Goal: Information Seeking & Learning: Compare options

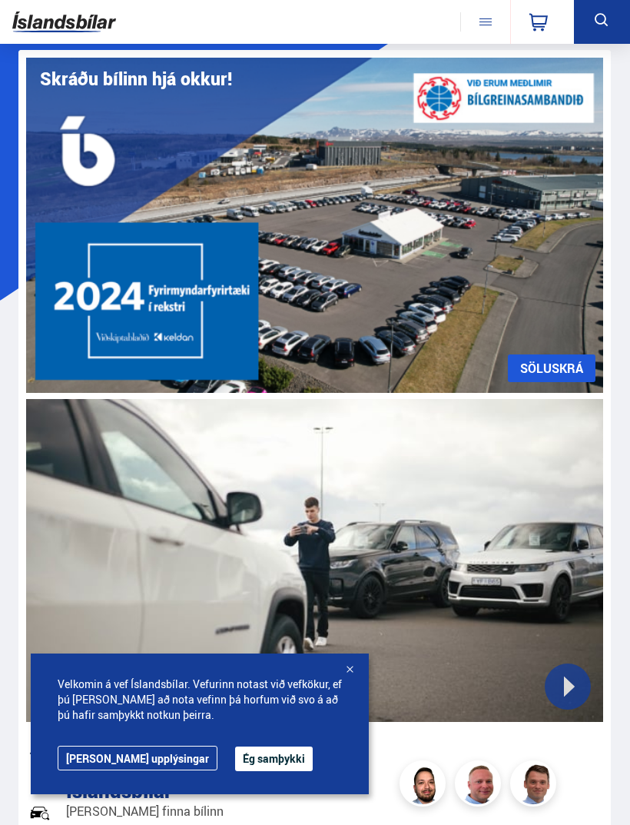
click at [235, 761] on button "Ég samþykki" at bounding box center [274, 758] width 78 height 25
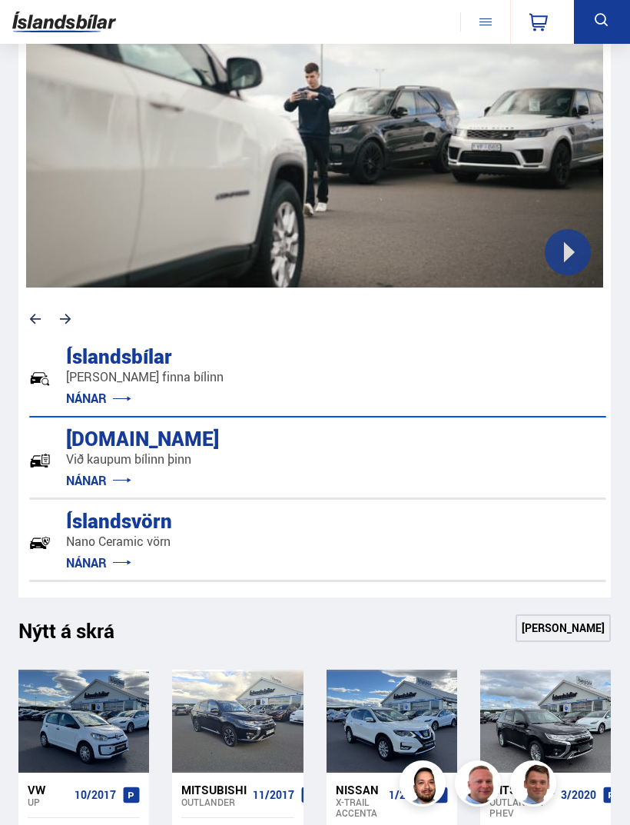
scroll to position [503, 0]
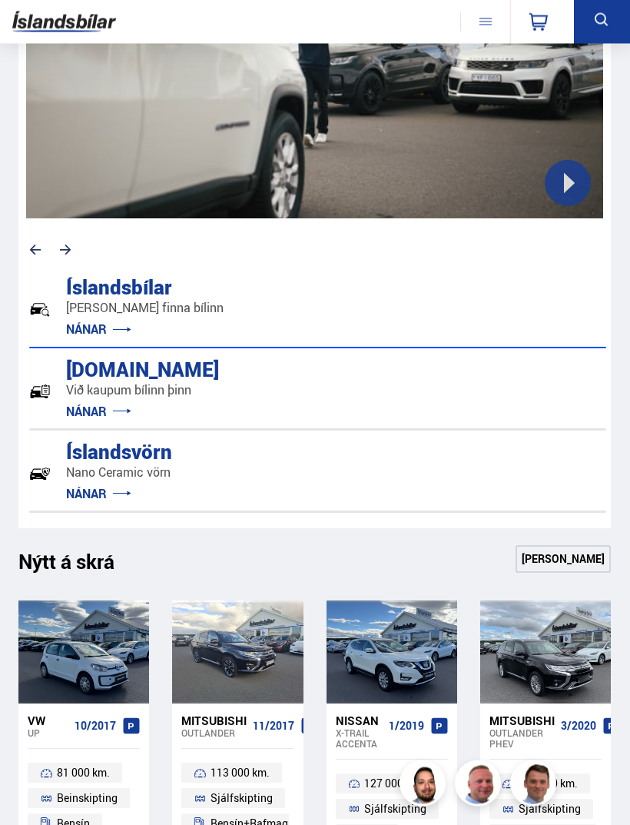
click at [420, 314] on div "Íslandsbílar [PERSON_NAME] finna bílinn NÁNAR" at bounding box center [317, 311] width 577 height 76
click at [88, 328] on link "NÁNAR" at bounding box center [98, 329] width 65 height 17
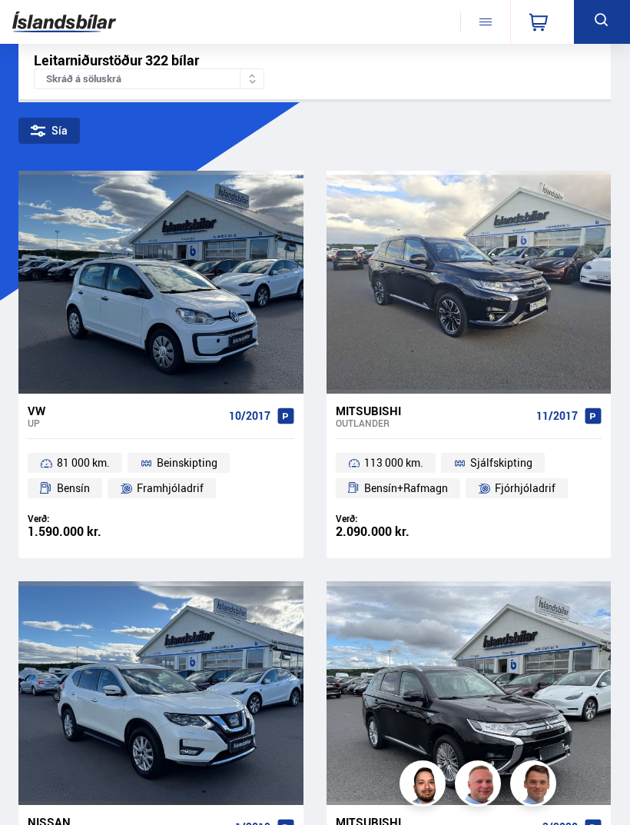
click at [236, 82] on div "Skráð á söluskrá" at bounding box center [149, 78] width 231 height 21
click at [377, 87] on div "Leitarniðurstöður 322 bílar Skráð á söluskrá" at bounding box center [314, 70] width 593 height 57
click at [54, 131] on div "Sía" at bounding box center [48, 131] width 61 height 26
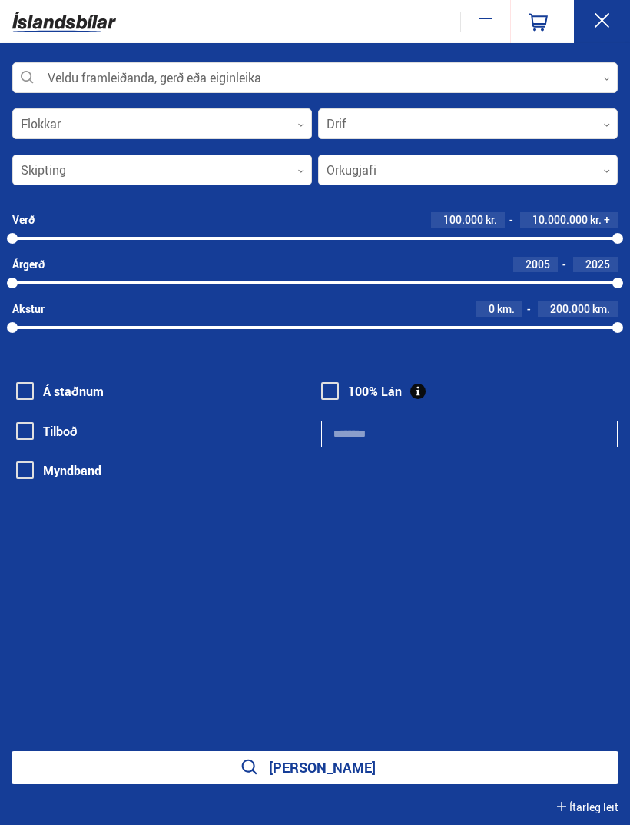
click at [272, 184] on div at bounding box center [162, 170] width 300 height 31
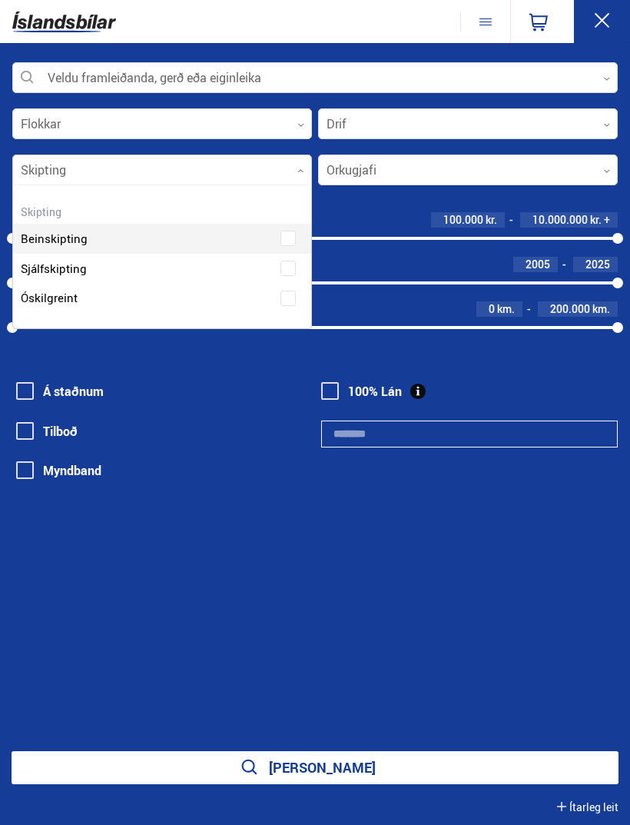
scroll to position [141, 298]
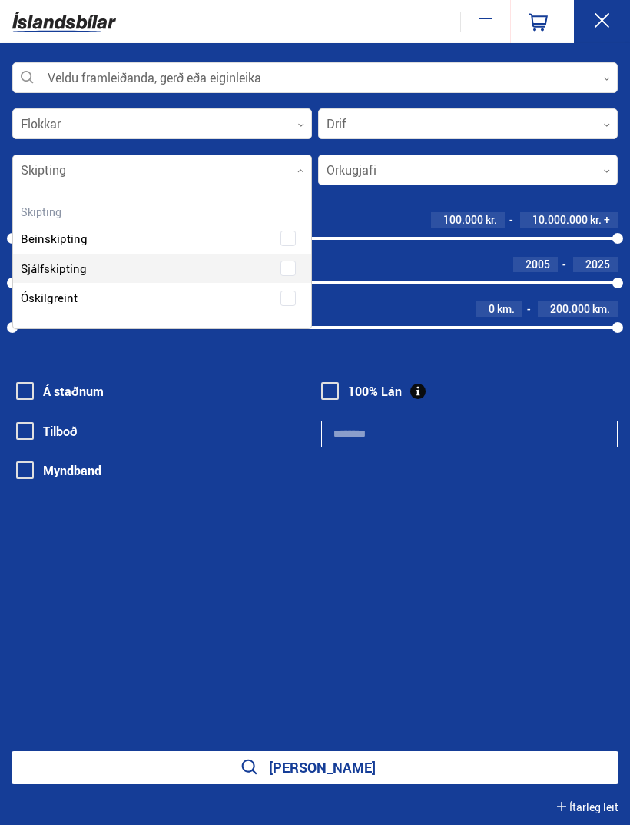
click at [222, 264] on div "Beinskipting Sjálfskipting Óskilgreint" at bounding box center [162, 257] width 298 height 112
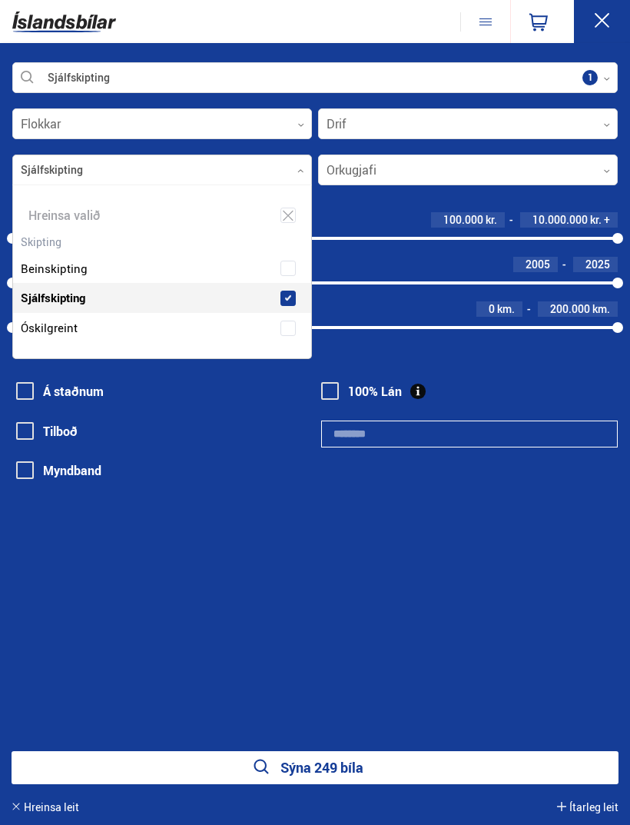
click at [400, 121] on div at bounding box center [468, 124] width 300 height 31
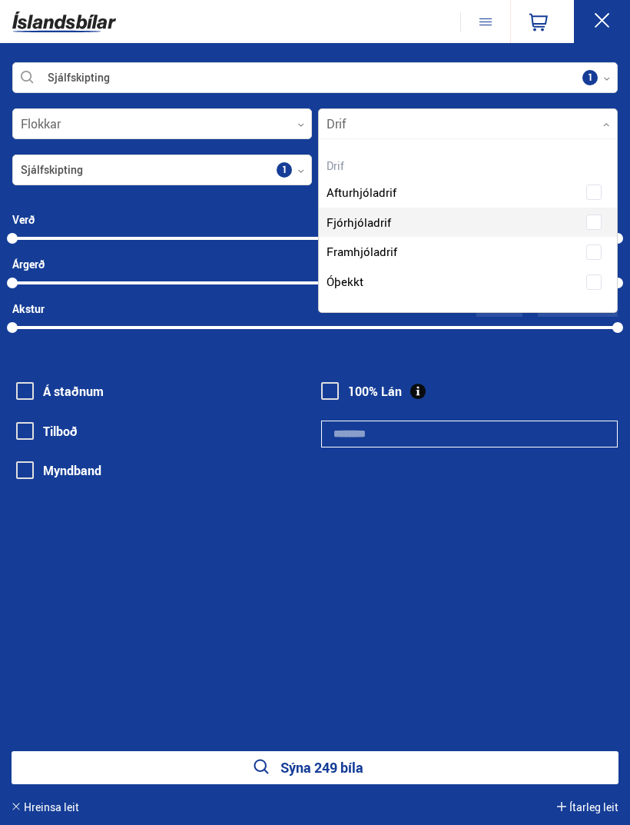
click at [393, 223] on div "Afturhjóladrif Fjórhjóladrif Framhjóladrif Óþekkt" at bounding box center [468, 225] width 298 height 142
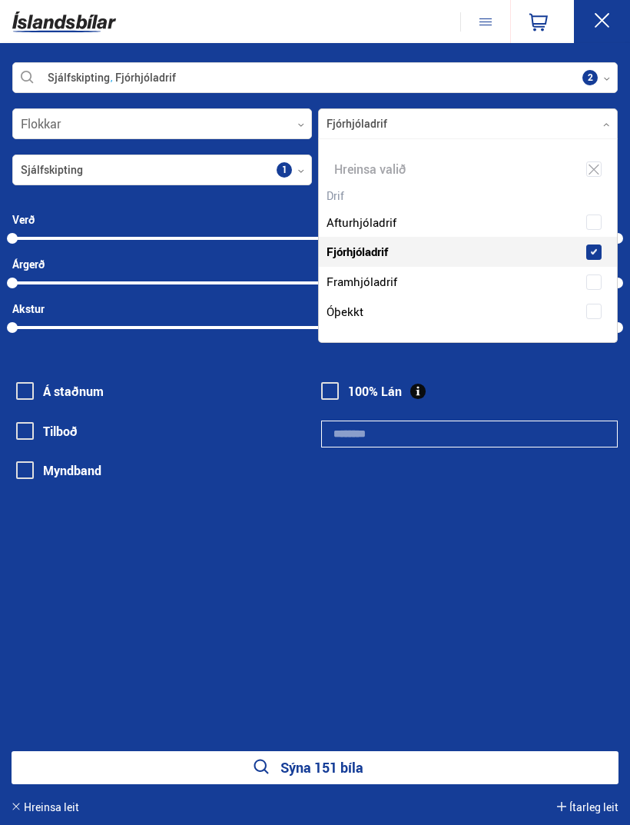
click at [338, 603] on div "Sjálfskipting Fjórhjóladrif Veldu framleiðanda, gerð eða eiginleika 2 Flokkar 0…" at bounding box center [315, 434] width 630 height 782
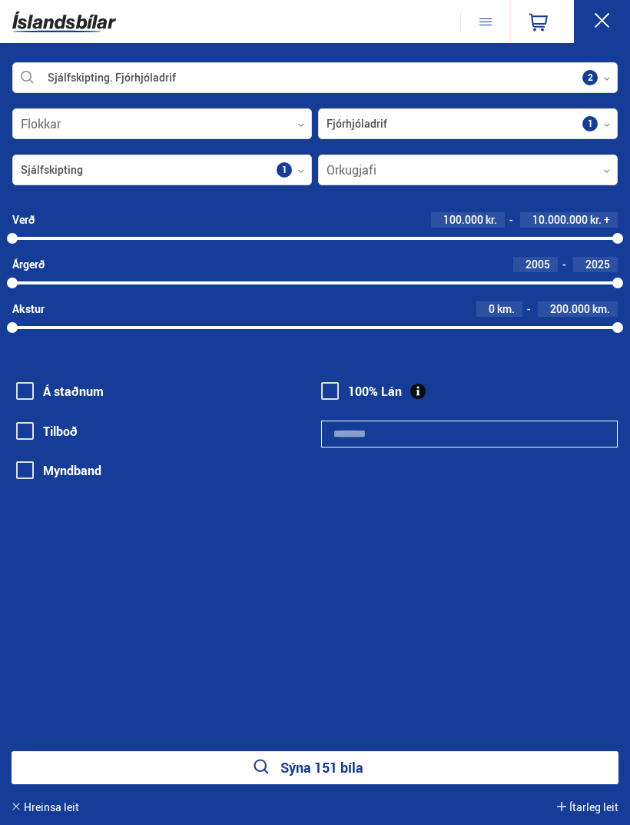
click at [384, 771] on button "Sýna 151 bíla" at bounding box center [315, 767] width 607 height 33
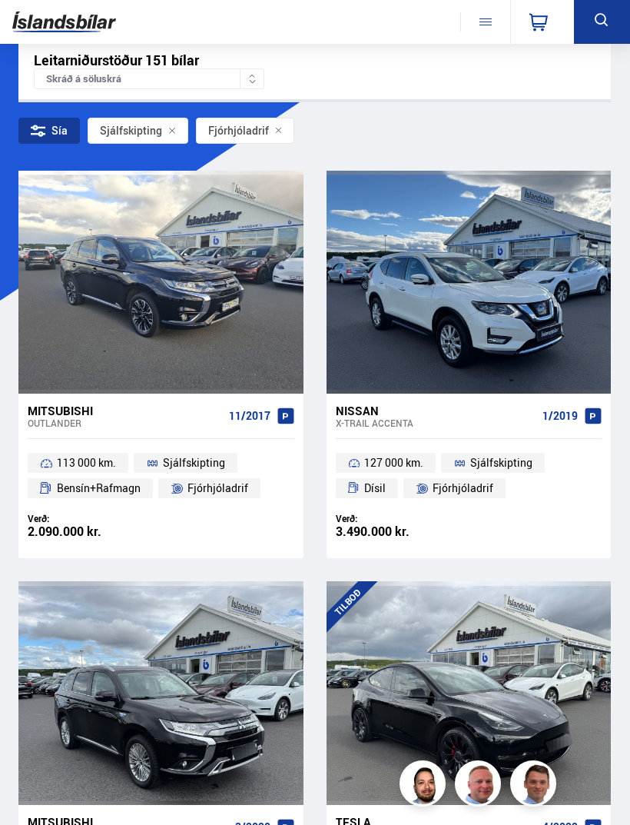
click at [48, 118] on div "Sía" at bounding box center [48, 131] width 61 height 26
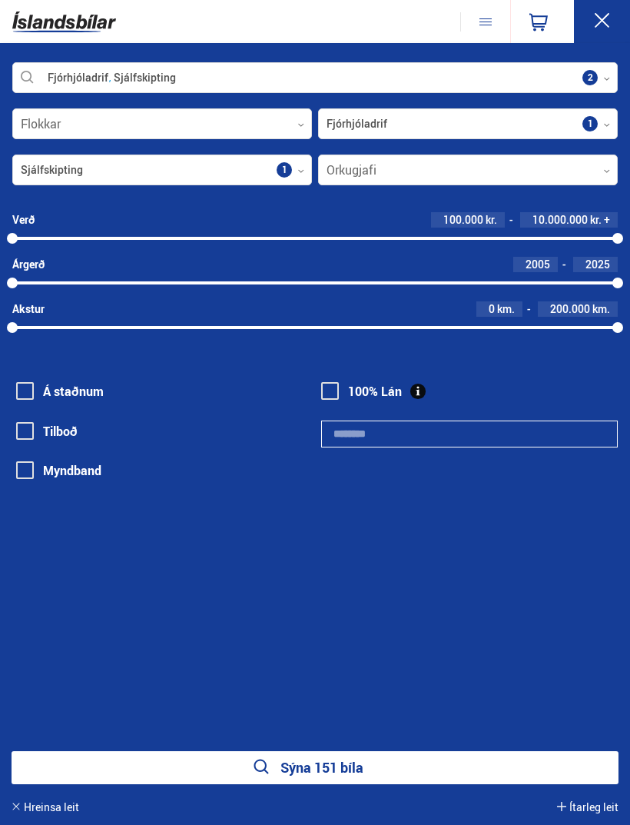
click at [338, 771] on button "Sýna 151 bíla" at bounding box center [315, 767] width 607 height 33
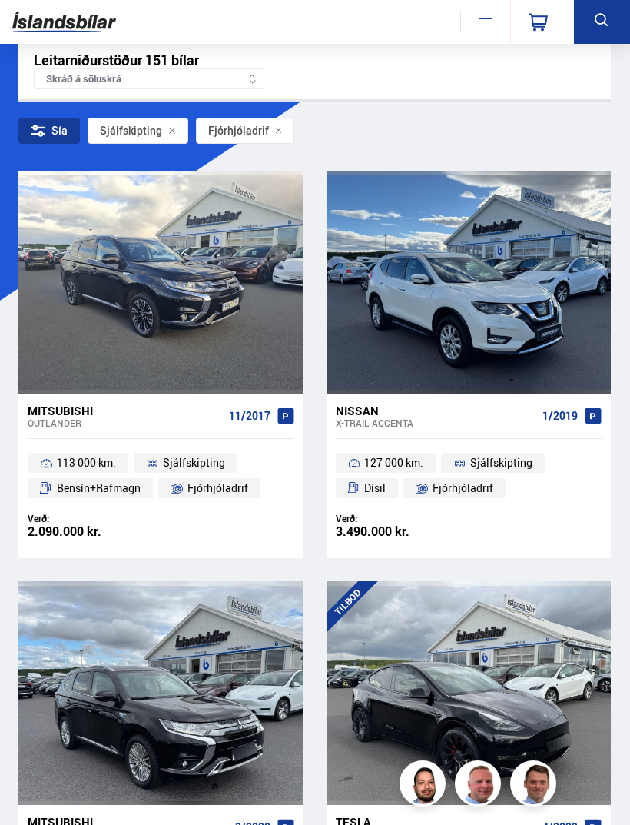
click at [50, 134] on div "Sía" at bounding box center [48, 131] width 61 height 26
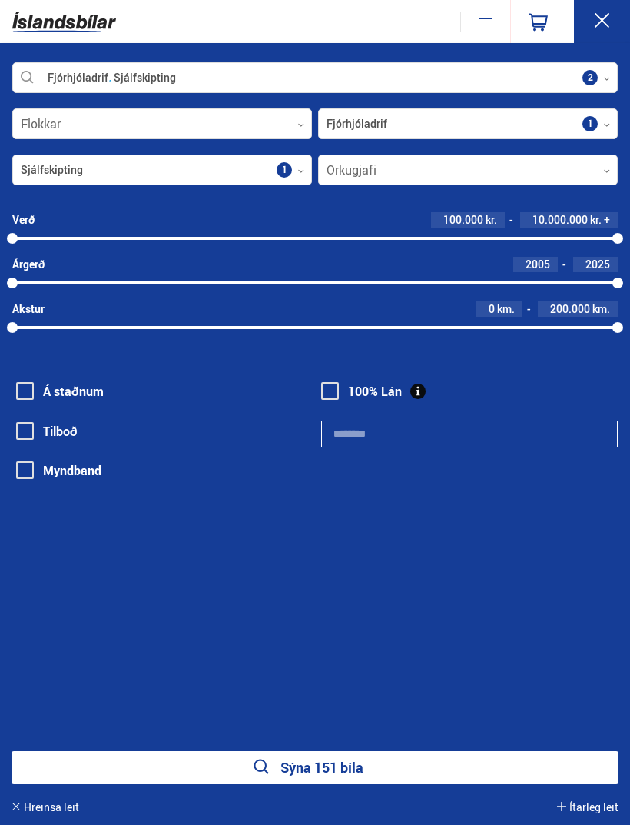
scroll to position [0, 12]
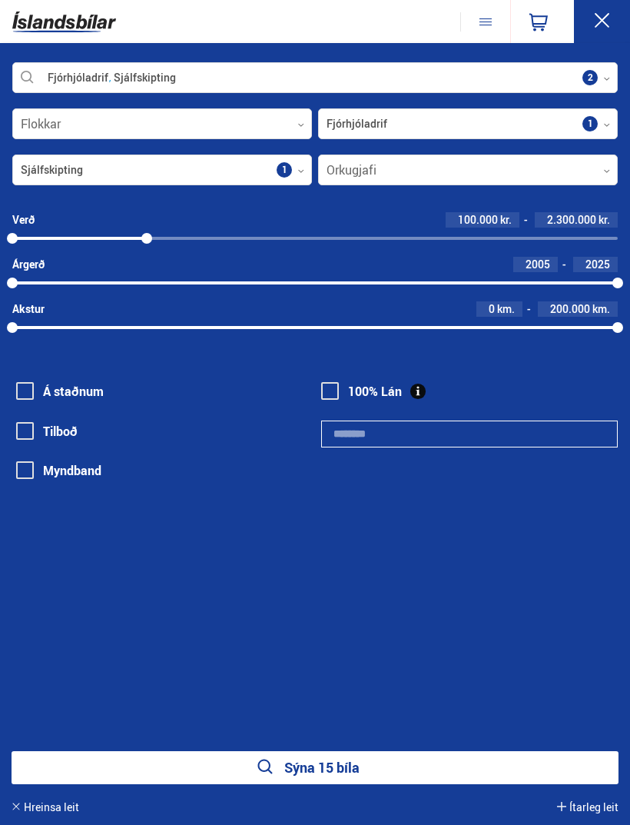
click at [410, 771] on button "Sýna 15 bíla" at bounding box center [315, 767] width 607 height 33
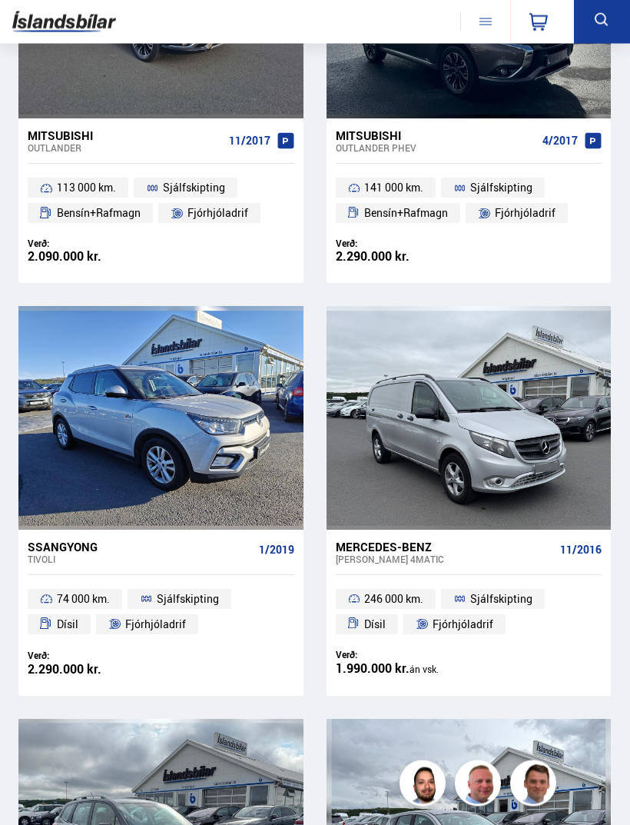
scroll to position [275, 0]
click at [281, 543] on span "1/2019" at bounding box center [276, 549] width 35 height 12
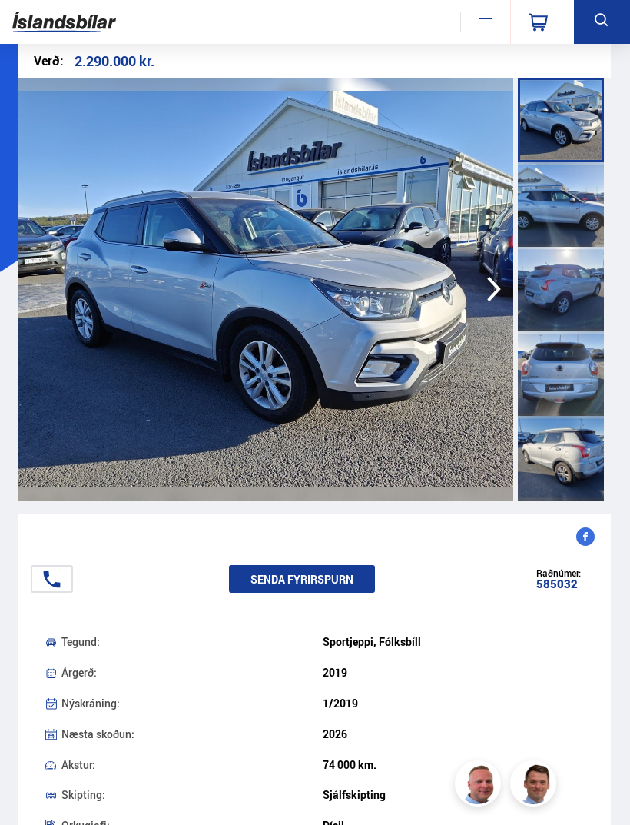
scroll to position [29, 0]
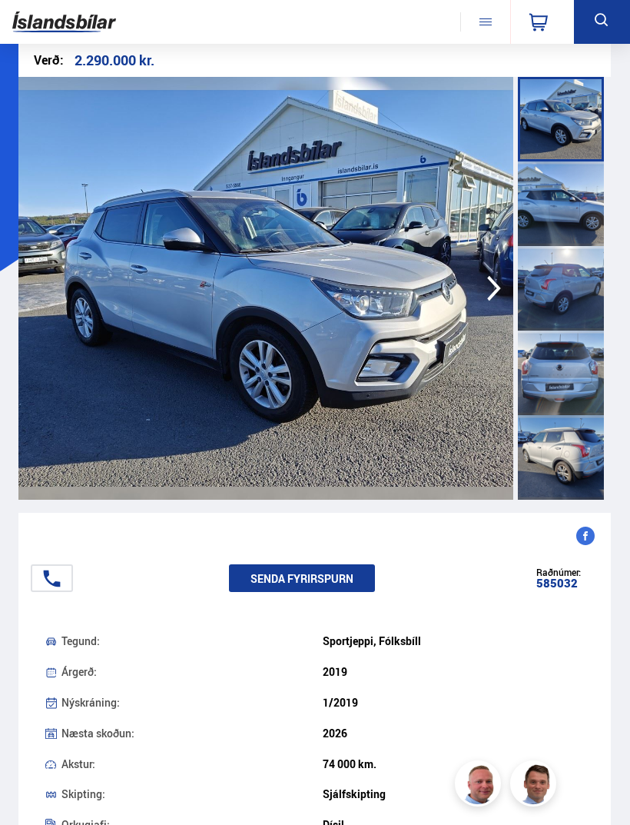
click at [489, 294] on icon "button" at bounding box center [494, 288] width 31 height 37
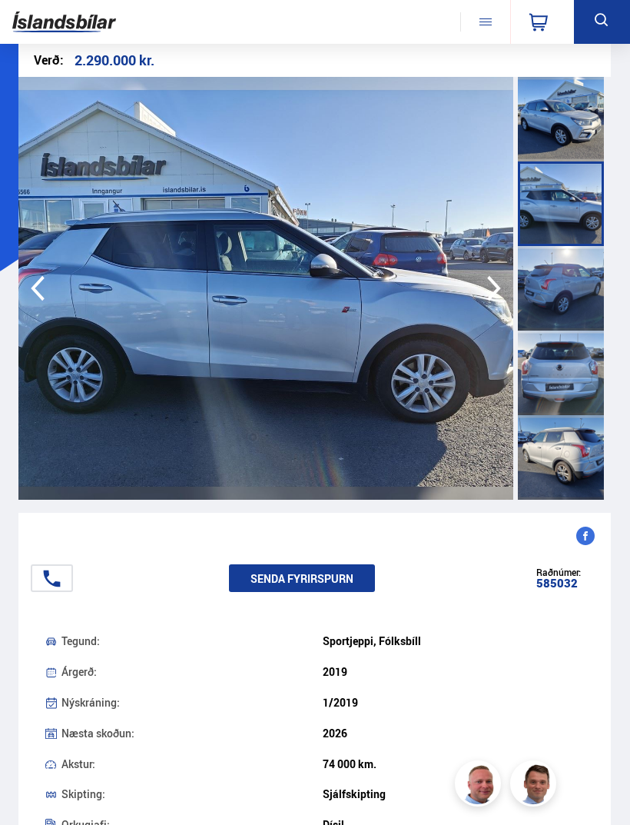
click at [491, 302] on icon "button" at bounding box center [494, 288] width 31 height 37
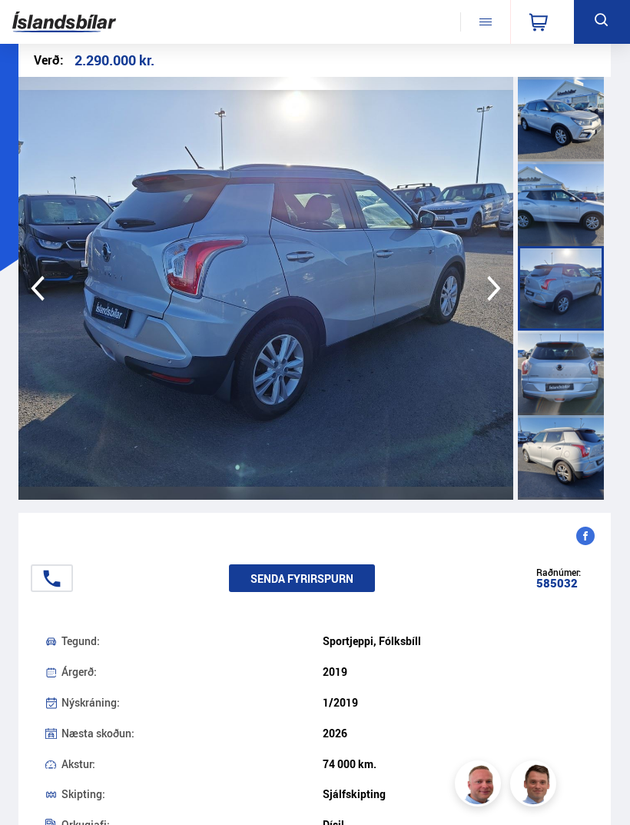
click at [492, 297] on icon "button" at bounding box center [494, 288] width 31 height 37
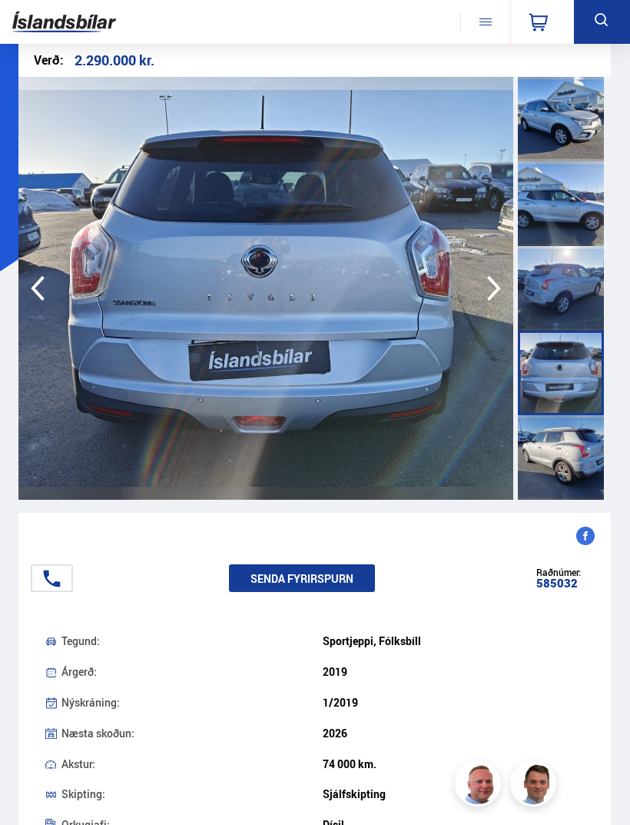
click at [482, 301] on icon "button" at bounding box center [494, 288] width 31 height 37
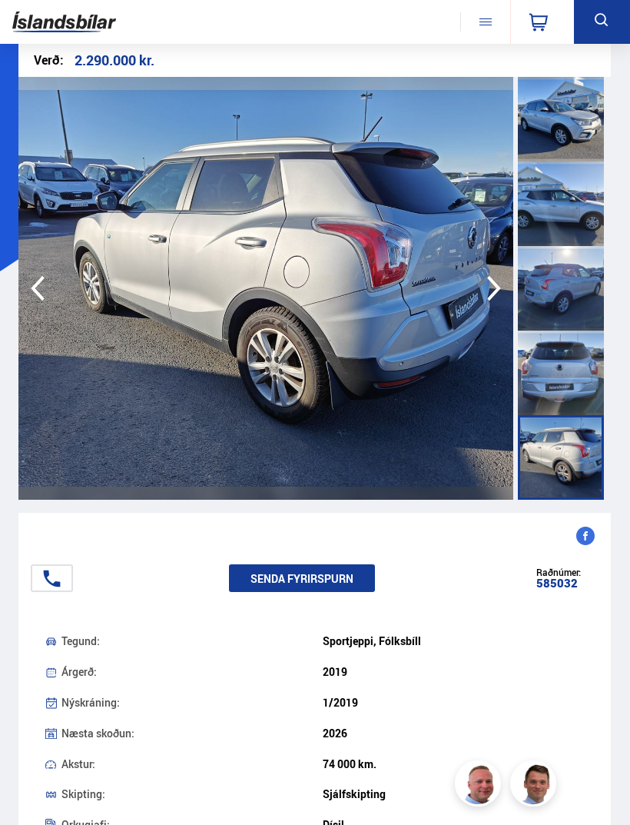
scroll to position [0, 0]
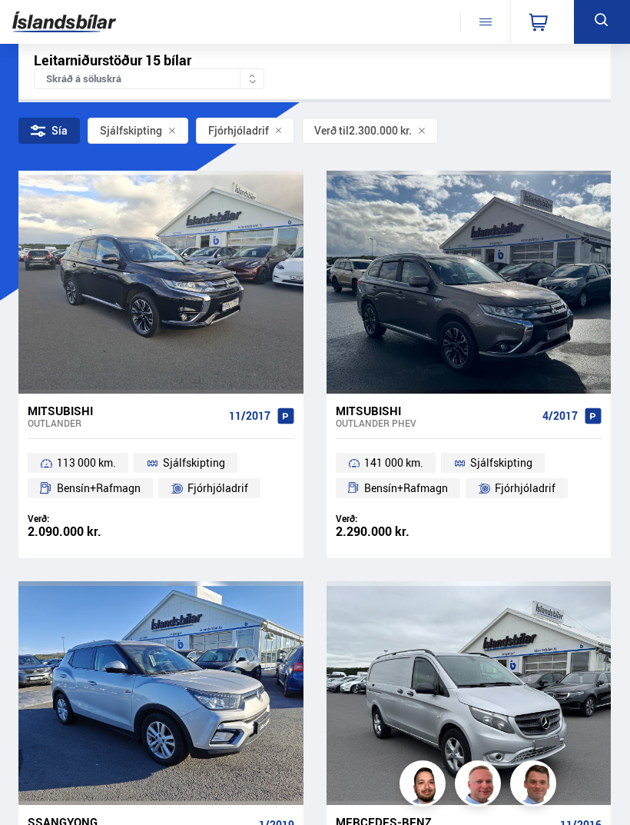
scroll to position [275, 0]
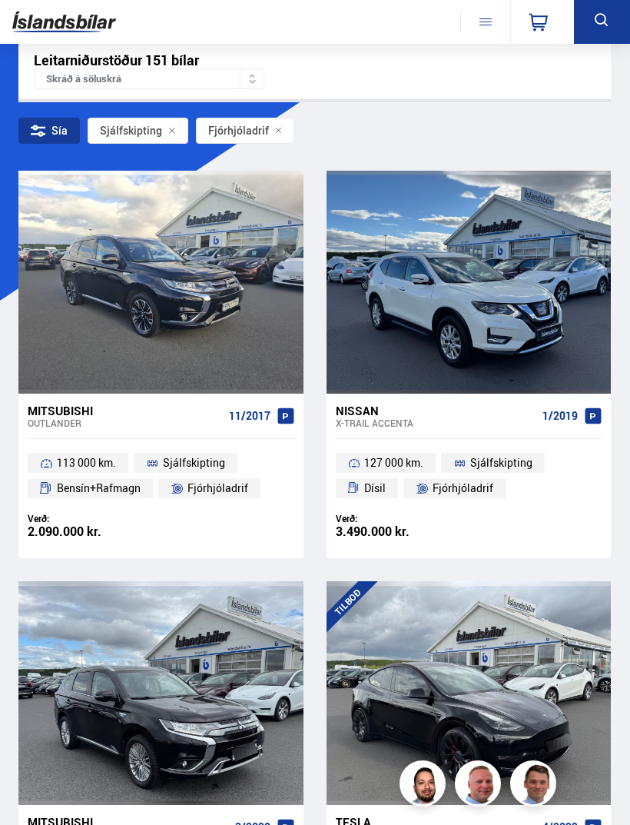
click at [62, 129] on div "Sía" at bounding box center [48, 131] width 61 height 26
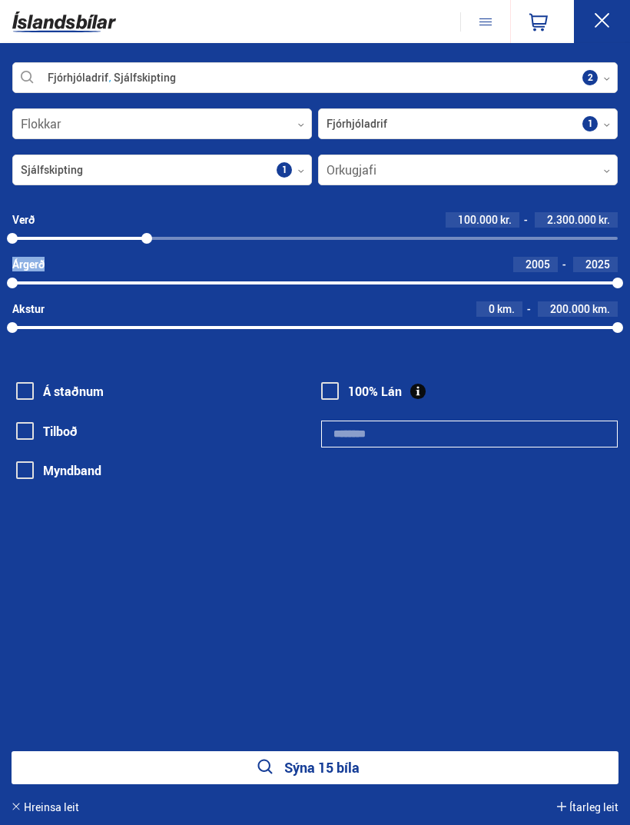
click at [157, 277] on div "2005 2025" at bounding box center [315, 283] width 606 height 14
